Goal: Task Accomplishment & Management: Manage account settings

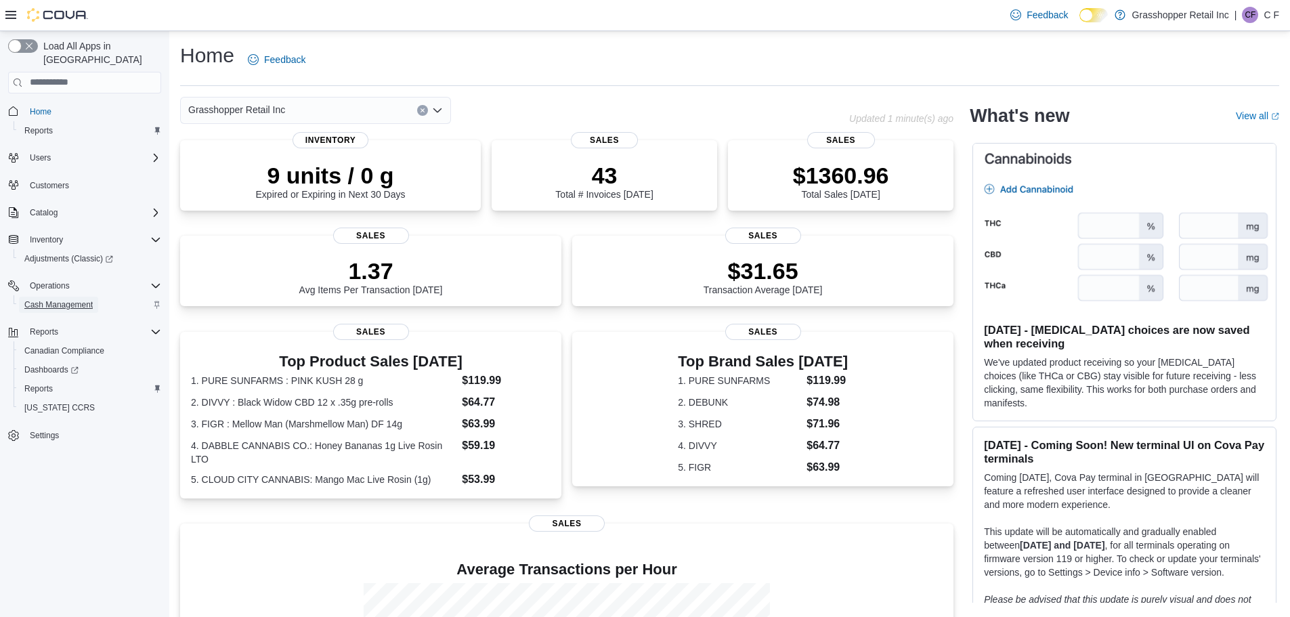
click at [84, 299] on span "Cash Management" at bounding box center [58, 304] width 68 height 11
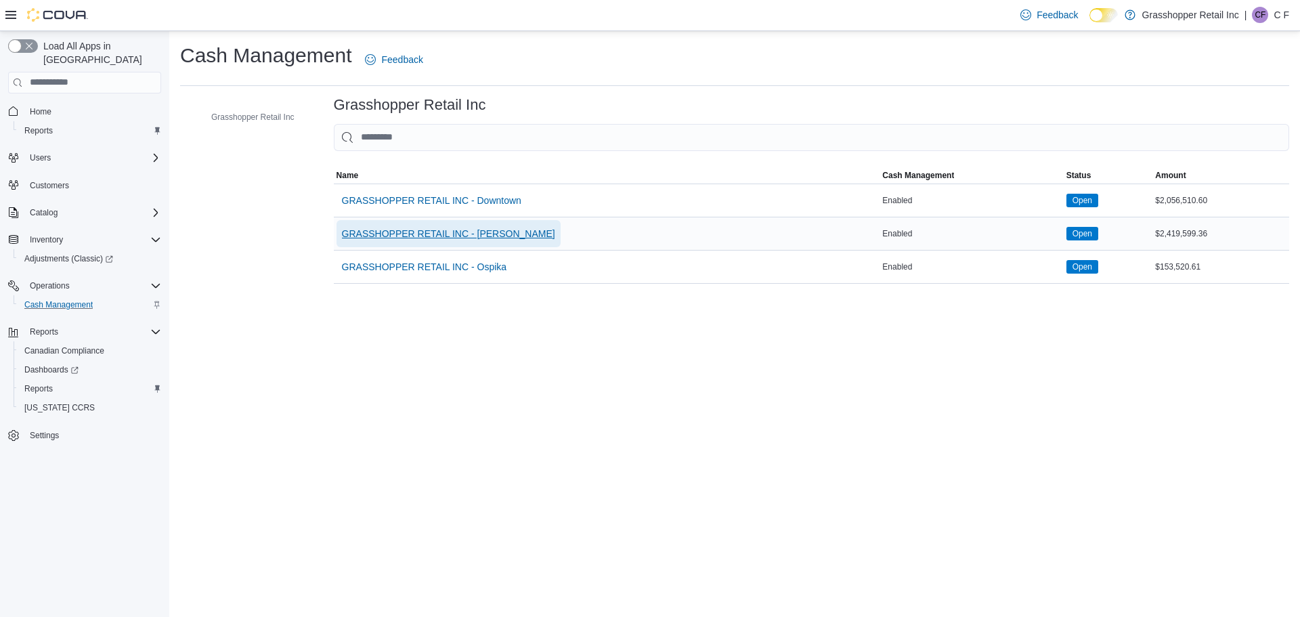
click at [453, 236] on span "GRASSHOPPER RETAIL INC - [PERSON_NAME]" at bounding box center [448, 234] width 213 height 14
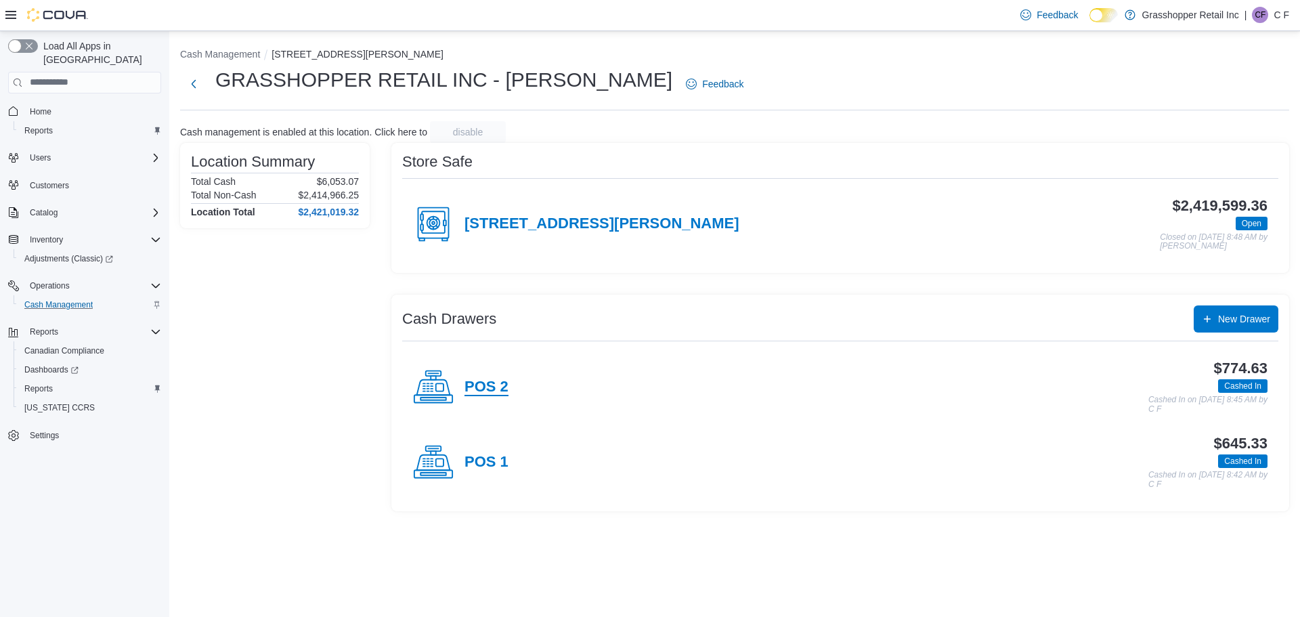
click at [471, 383] on h4 "POS 2" at bounding box center [487, 388] width 44 height 18
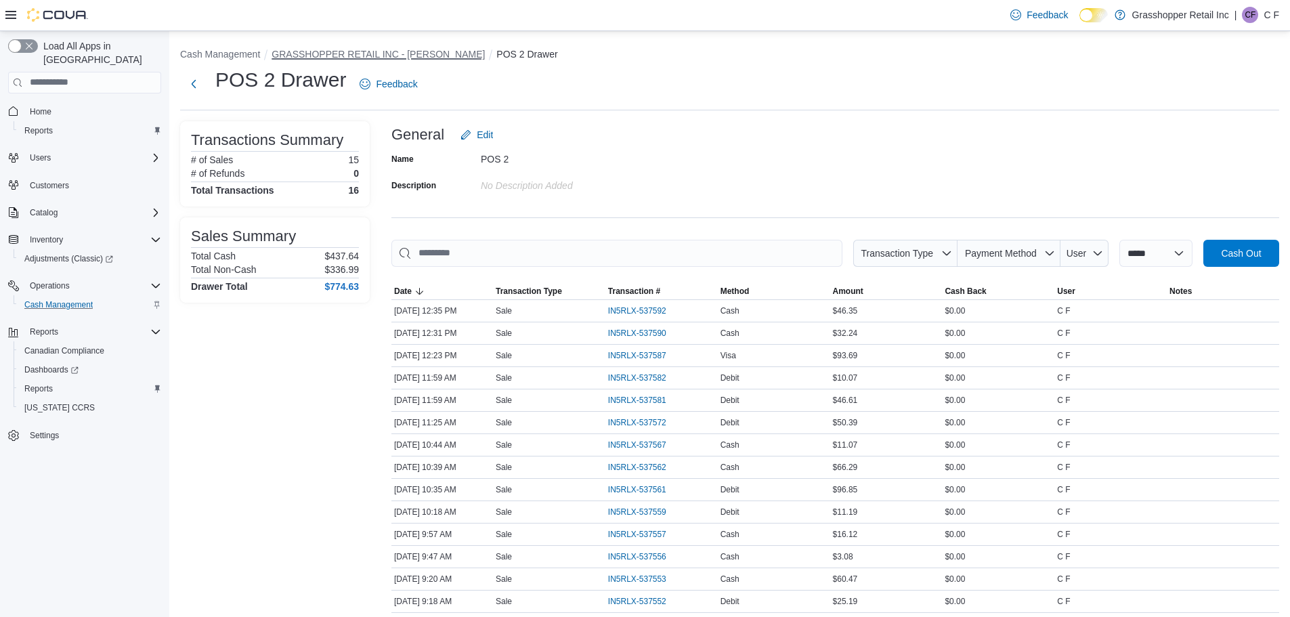
click at [343, 55] on button "GRASSHOPPER RETAIL INC - [PERSON_NAME]" at bounding box center [378, 54] width 213 height 11
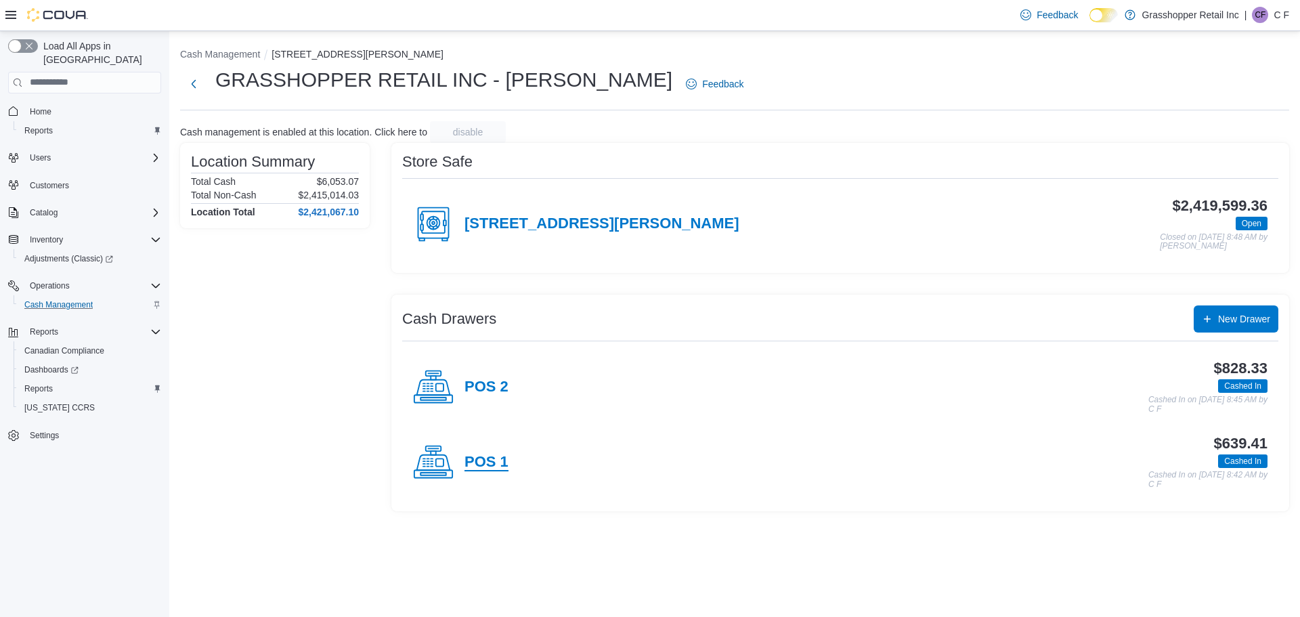
click at [495, 459] on h4 "POS 1" at bounding box center [487, 463] width 44 height 18
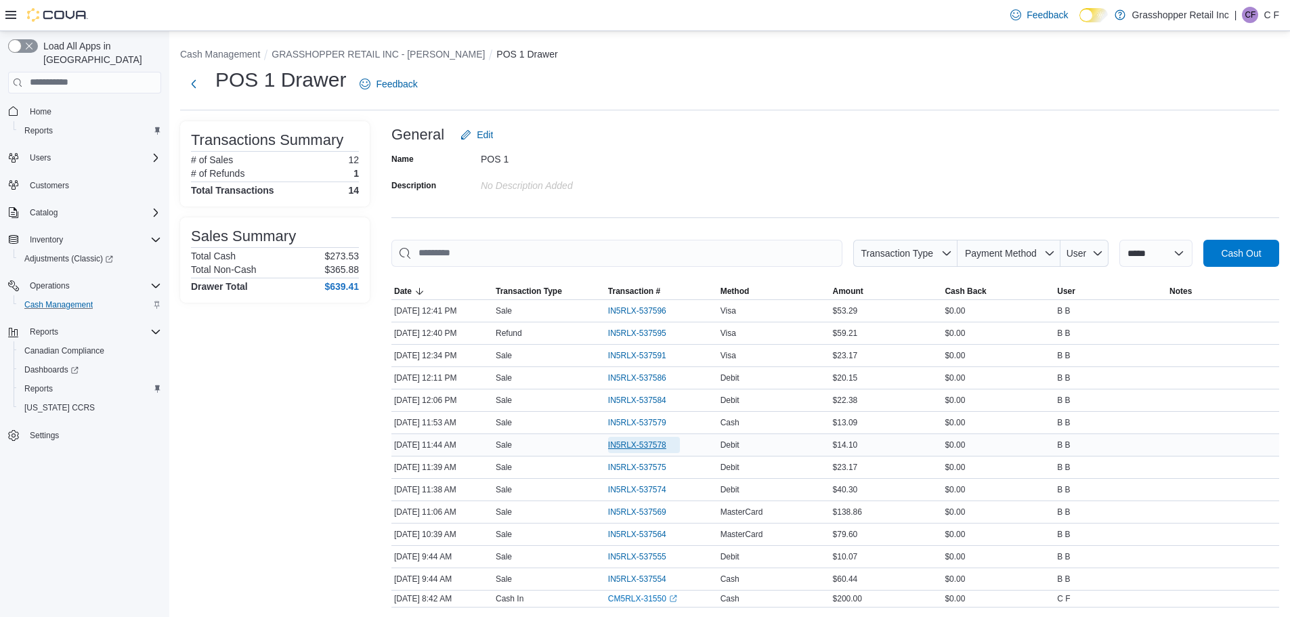
click at [637, 448] on span "IN5RLX-537578" at bounding box center [637, 445] width 58 height 11
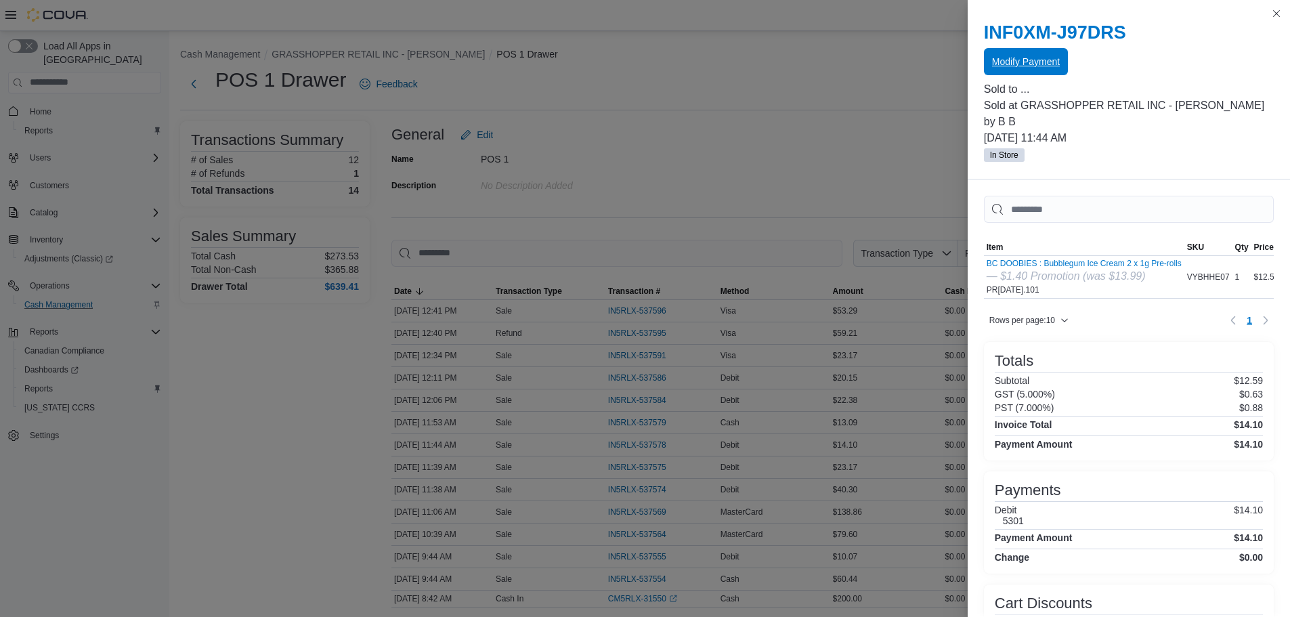
click at [1027, 55] on span "Modify Payment" at bounding box center [1026, 61] width 68 height 27
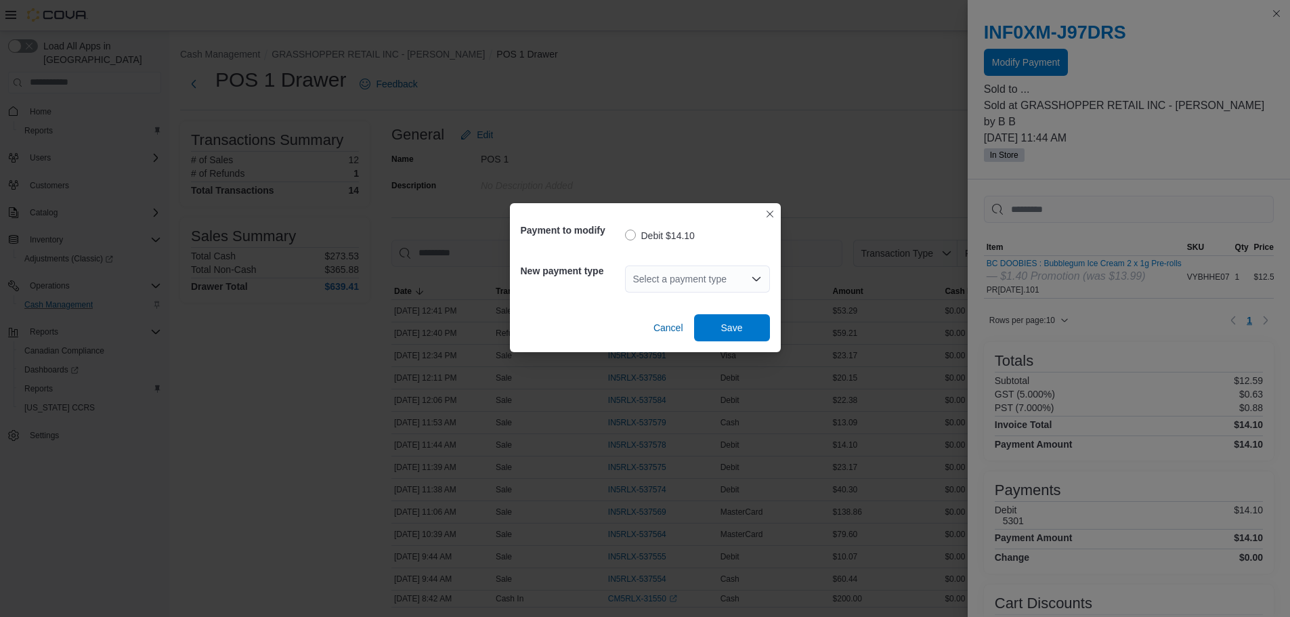
click at [760, 281] on icon "Open list of options" at bounding box center [756, 279] width 11 height 11
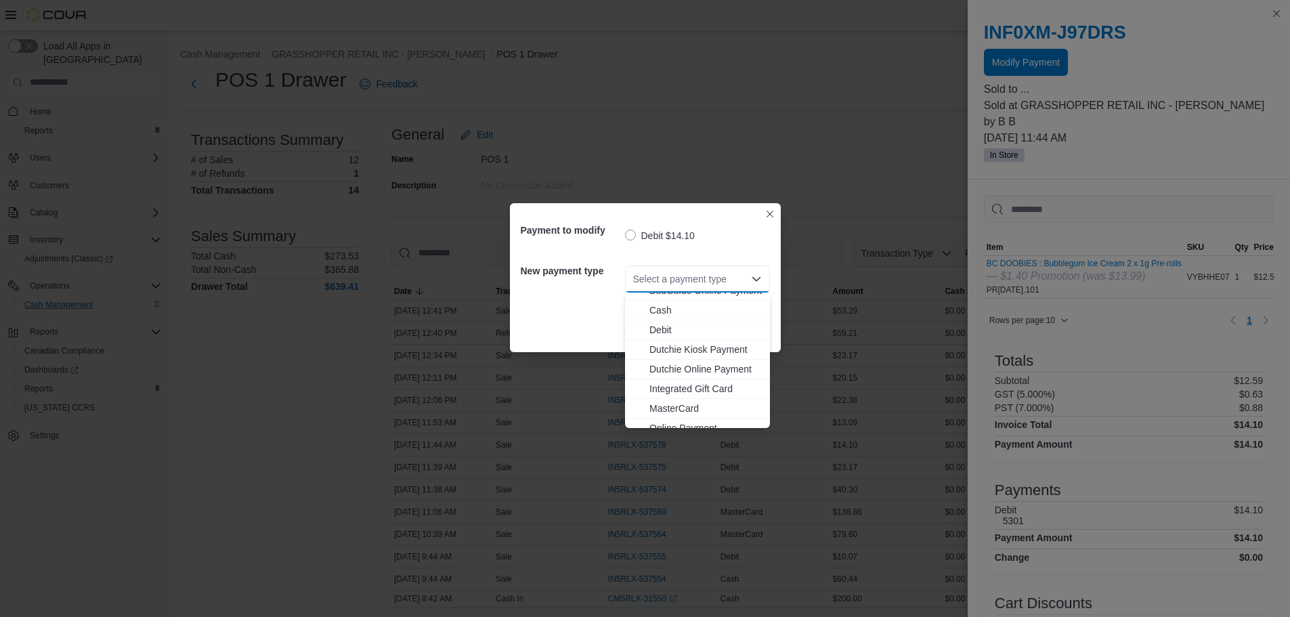
scroll to position [100, 0]
click at [671, 413] on span "Visa" at bounding box center [706, 418] width 112 height 14
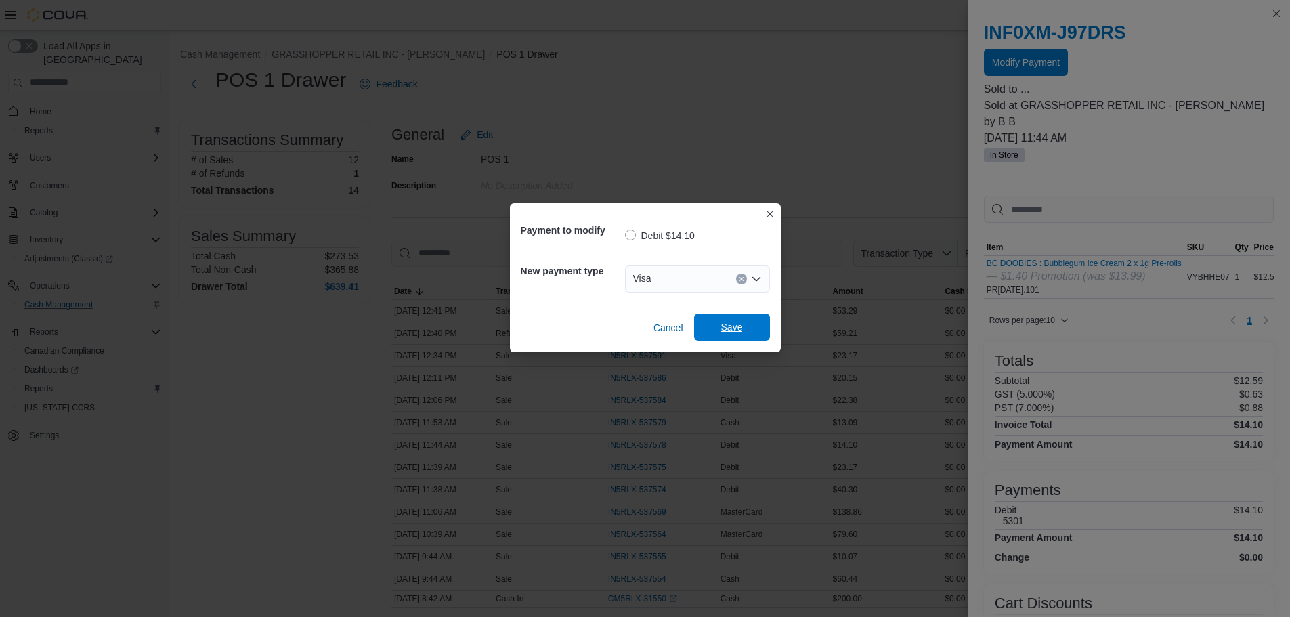
click at [744, 328] on span "Save" at bounding box center [732, 327] width 60 height 27
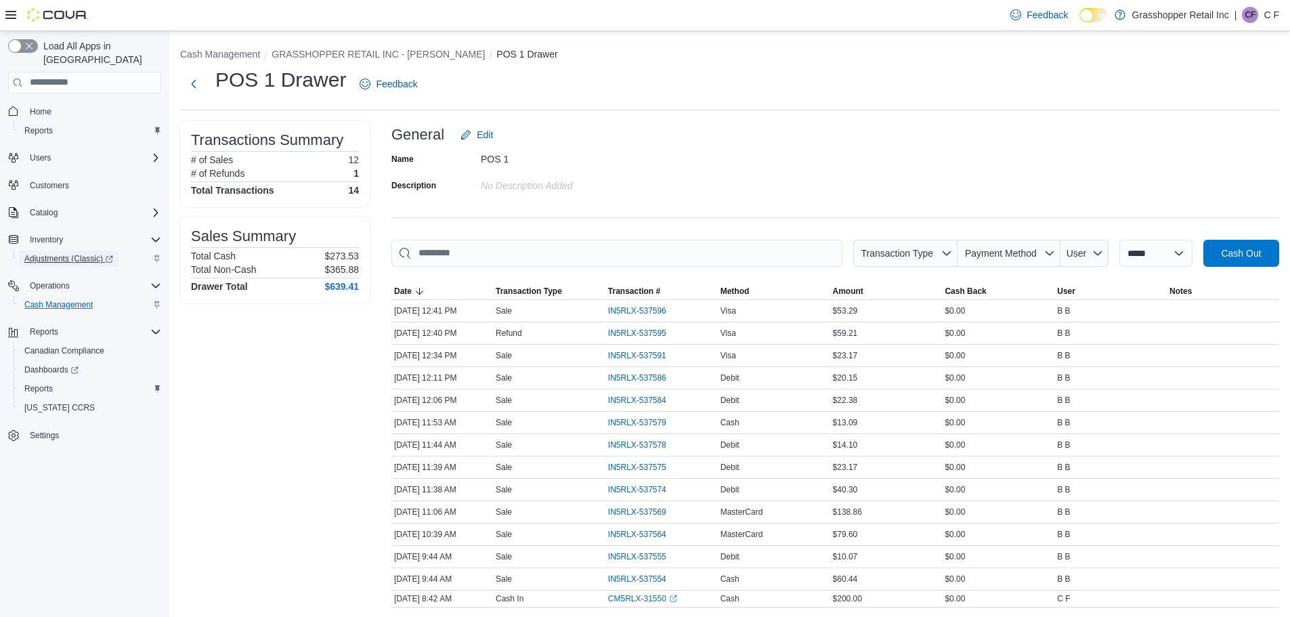
click at [52, 253] on span "Adjustments (Classic)" at bounding box center [68, 258] width 89 height 11
click at [61, 299] on span "Cash Management" at bounding box center [58, 304] width 68 height 11
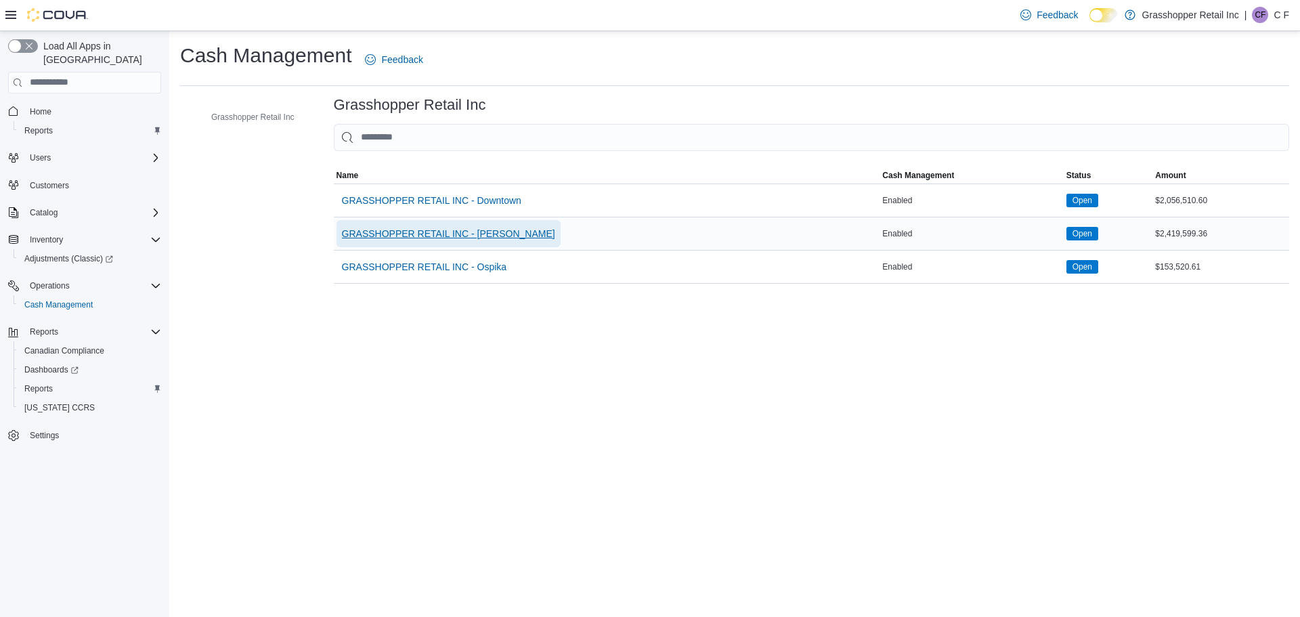
click at [452, 230] on span "GRASSHOPPER RETAIL INC - [PERSON_NAME]" at bounding box center [448, 234] width 213 height 14
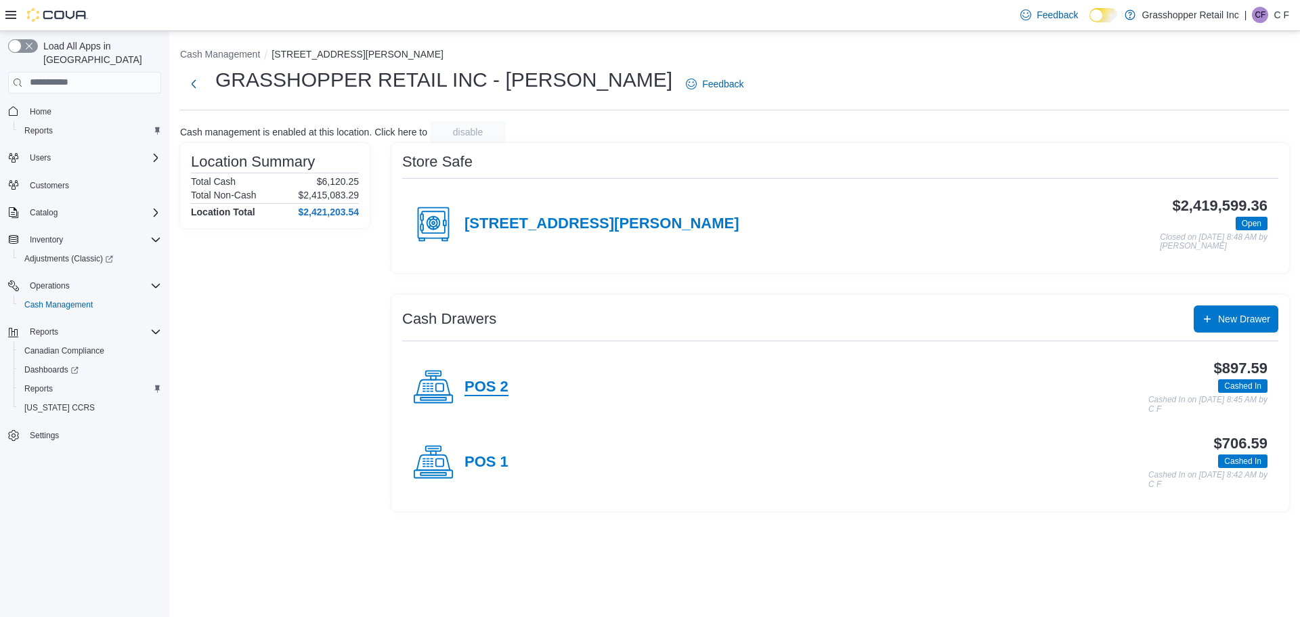
click at [480, 386] on h4 "POS 2" at bounding box center [487, 388] width 44 height 18
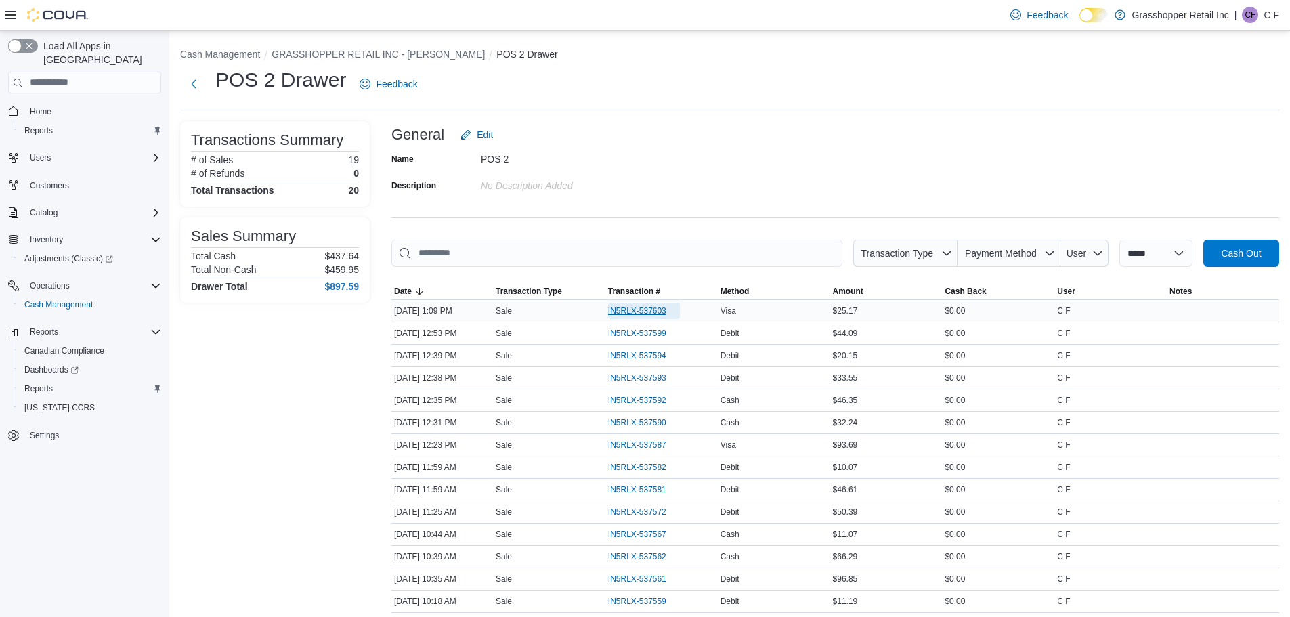
click at [633, 309] on span "IN5RLX-537603" at bounding box center [637, 310] width 58 height 11
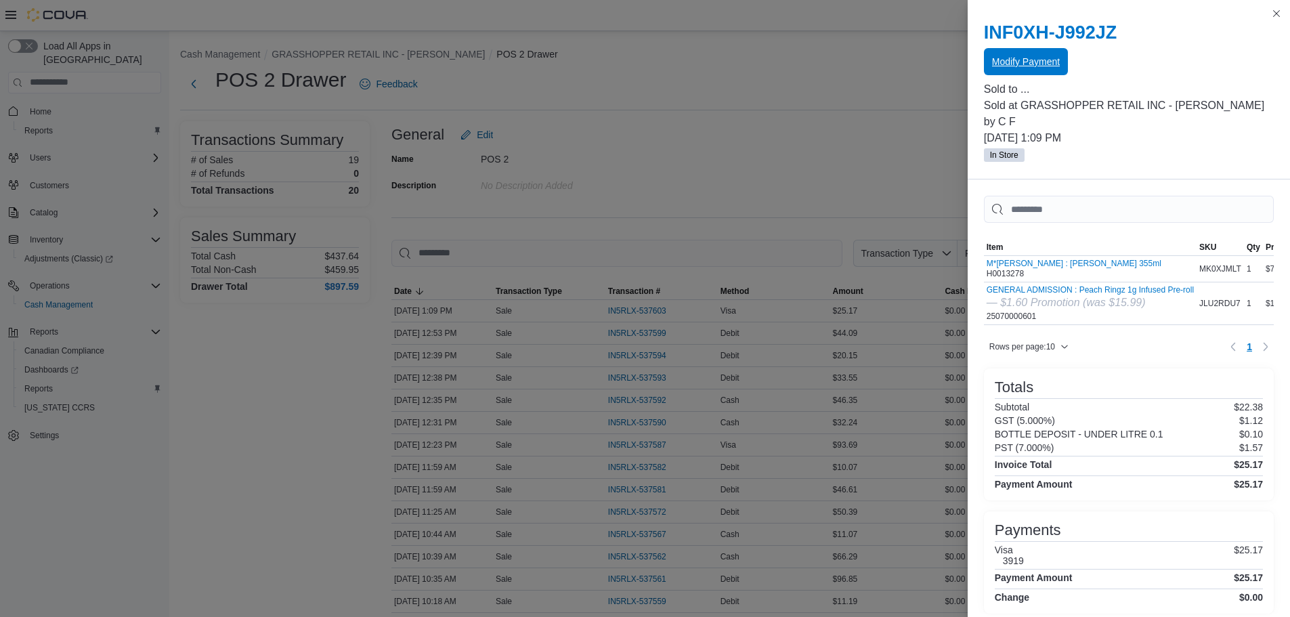
click at [1045, 67] on span "Modify Payment" at bounding box center [1026, 62] width 68 height 14
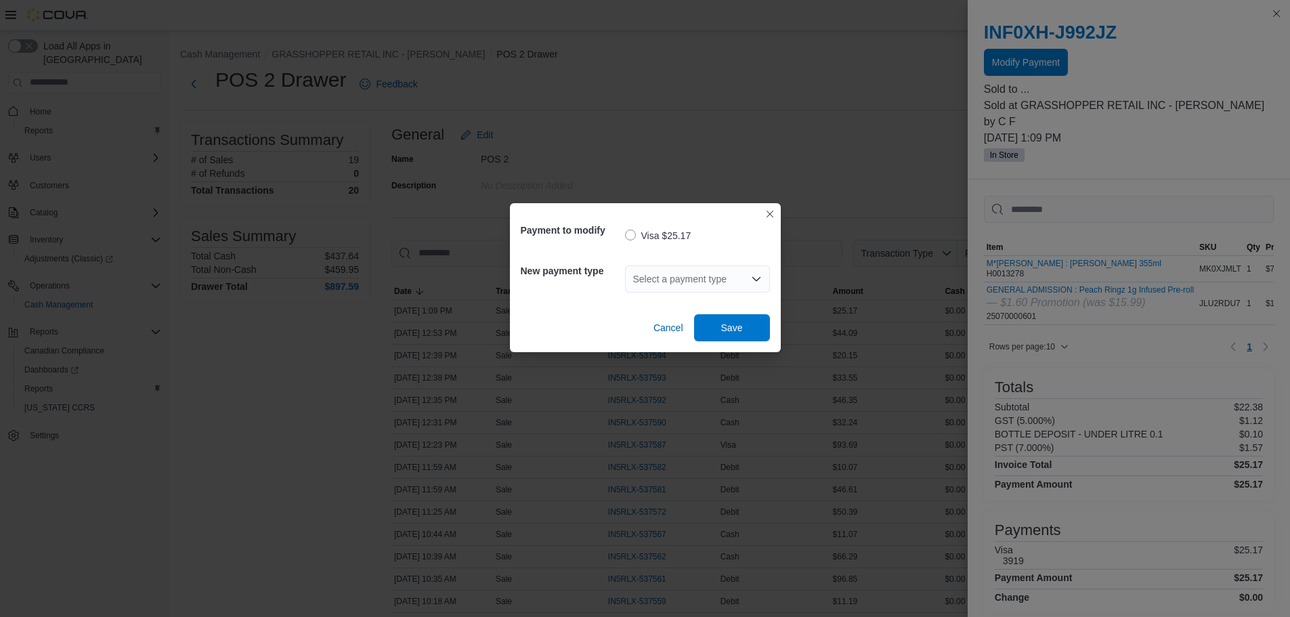
click at [759, 282] on icon "Open list of options" at bounding box center [756, 279] width 11 height 11
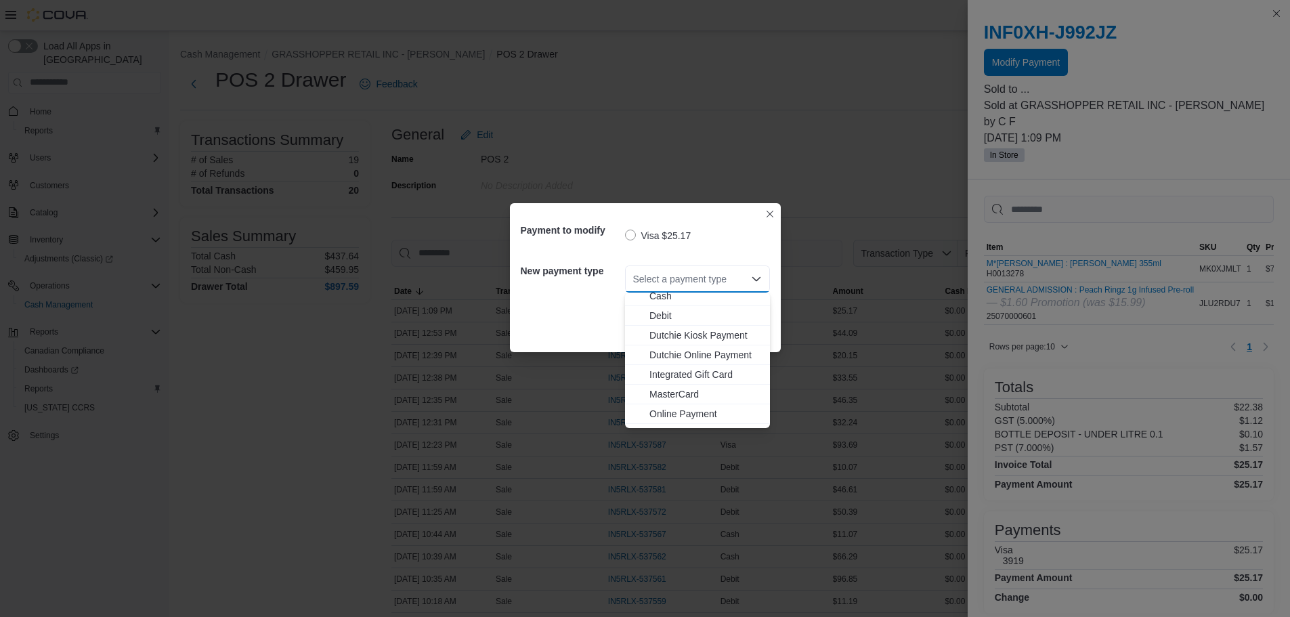
scroll to position [100, 0]
click at [687, 358] on span "MasterCard" at bounding box center [706, 359] width 112 height 14
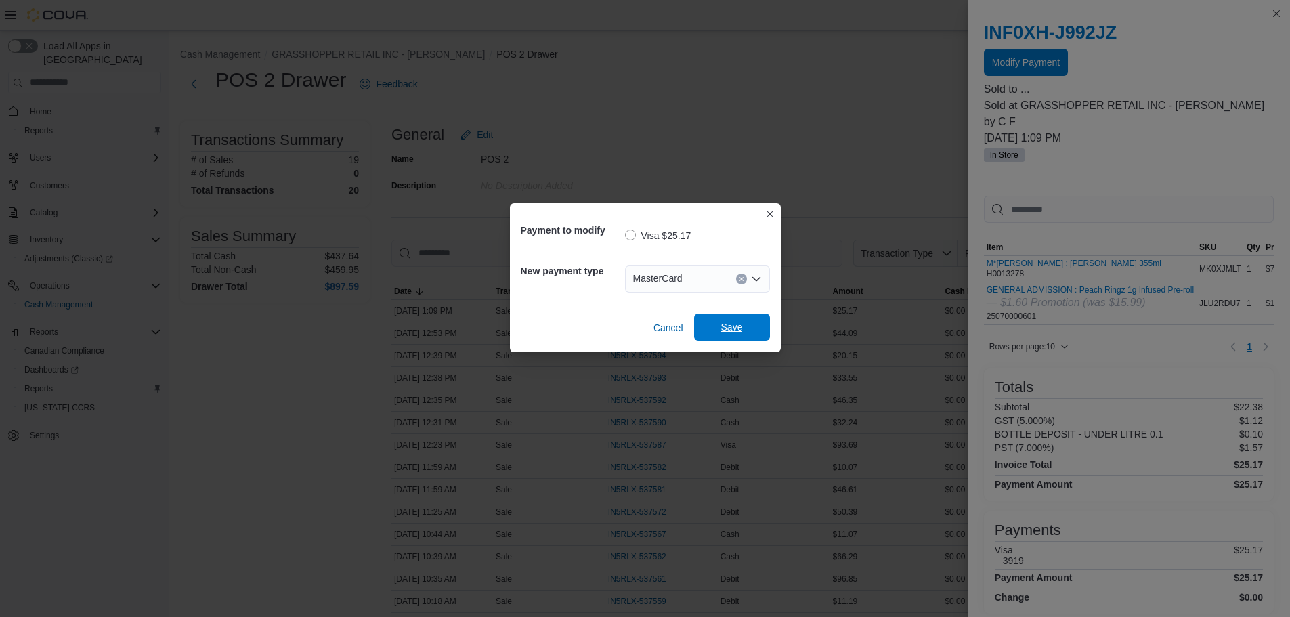
click at [731, 317] on span "Save" at bounding box center [732, 327] width 60 height 27
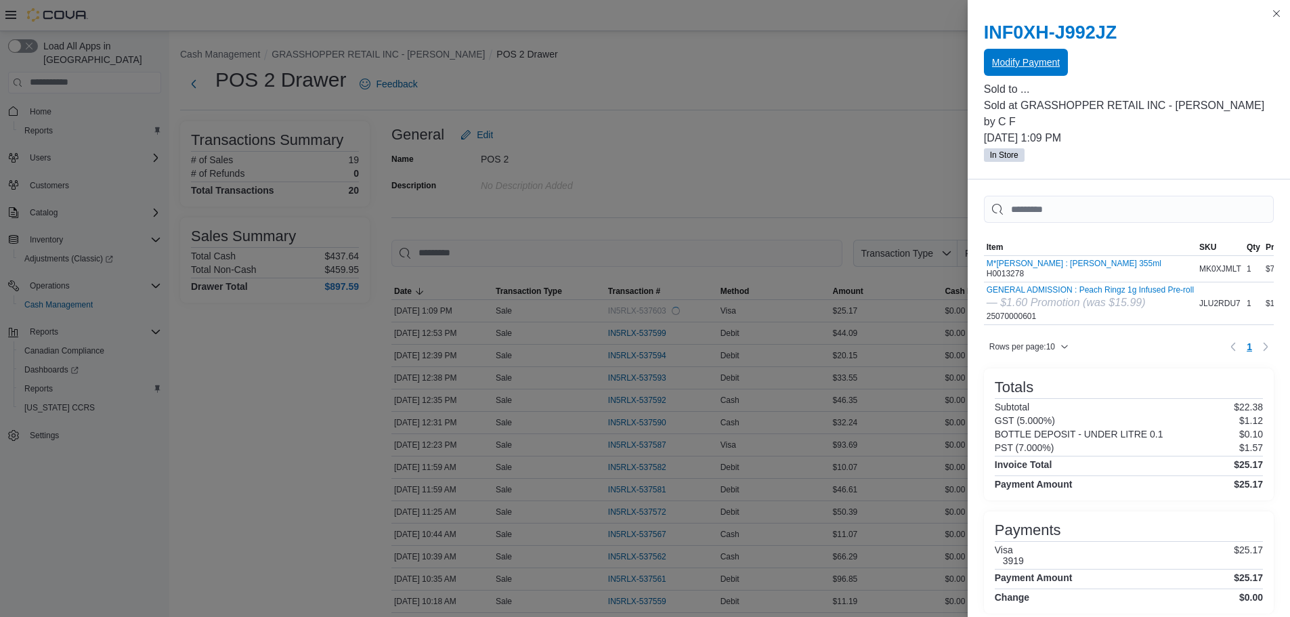
scroll to position [0, 0]
